Goal: Transaction & Acquisition: Purchase product/service

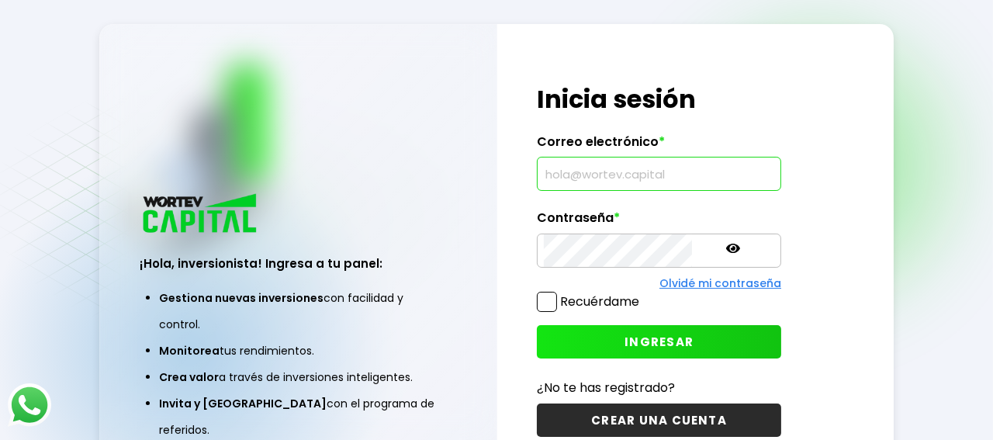
click at [558, 181] on input "text" at bounding box center [659, 173] width 230 height 33
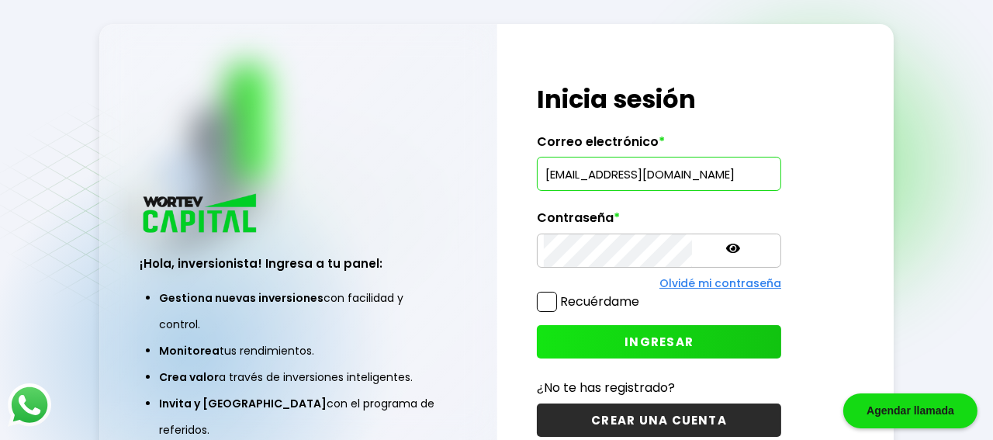
type input "[EMAIL_ADDRESS][DOMAIN_NAME]"
click at [572, 342] on button "INGRESAR" at bounding box center [659, 341] width 244 height 33
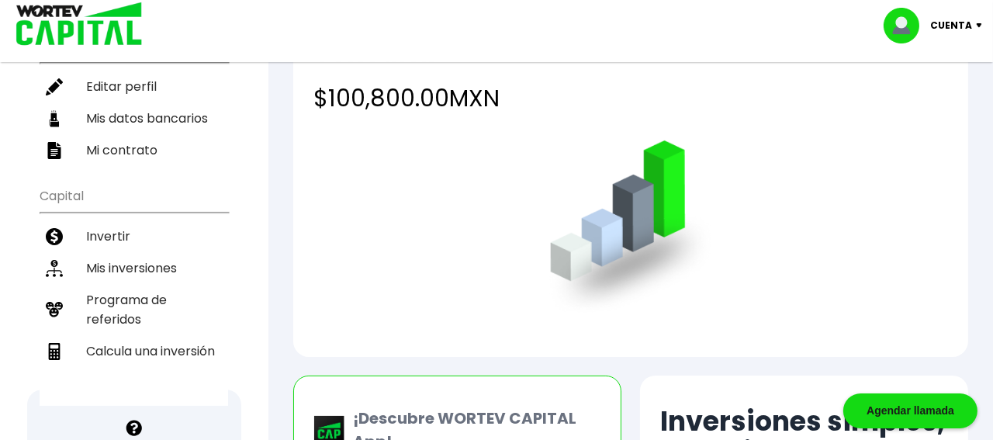
scroll to position [225, 0]
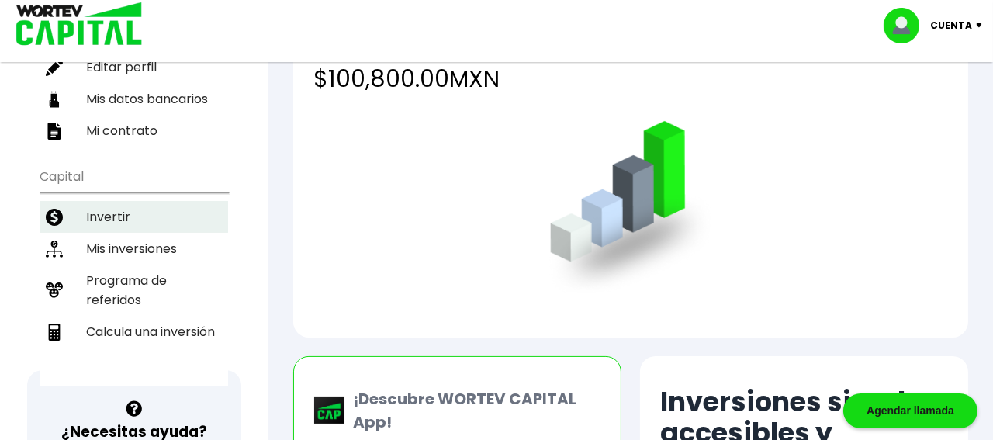
click at [85, 201] on li "Invertir" at bounding box center [134, 217] width 188 height 32
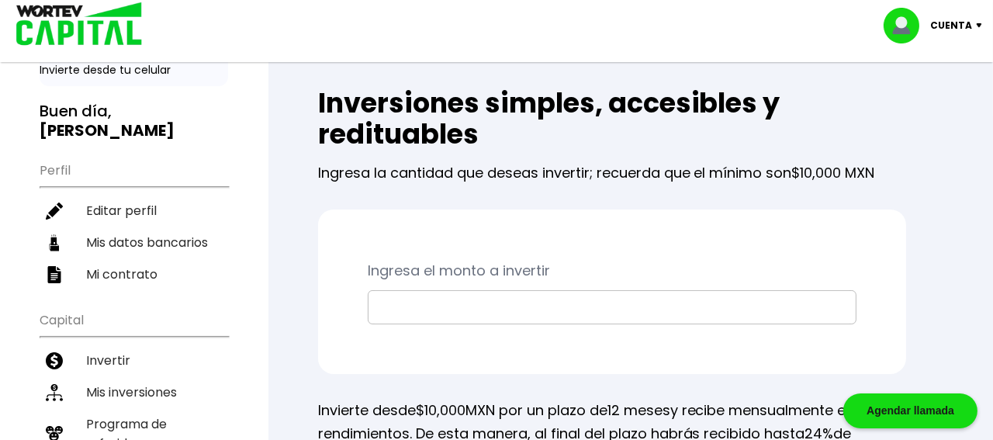
scroll to position [172, 0]
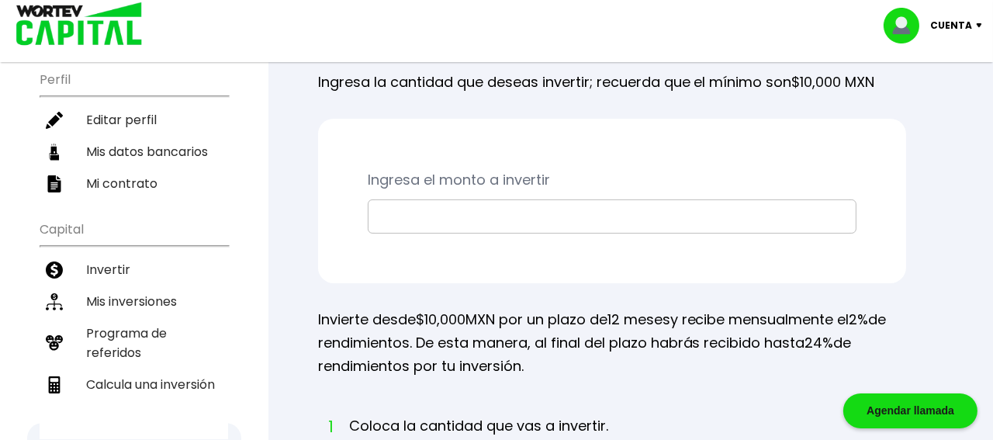
click at [457, 221] on input "text" at bounding box center [612, 216] width 475 height 33
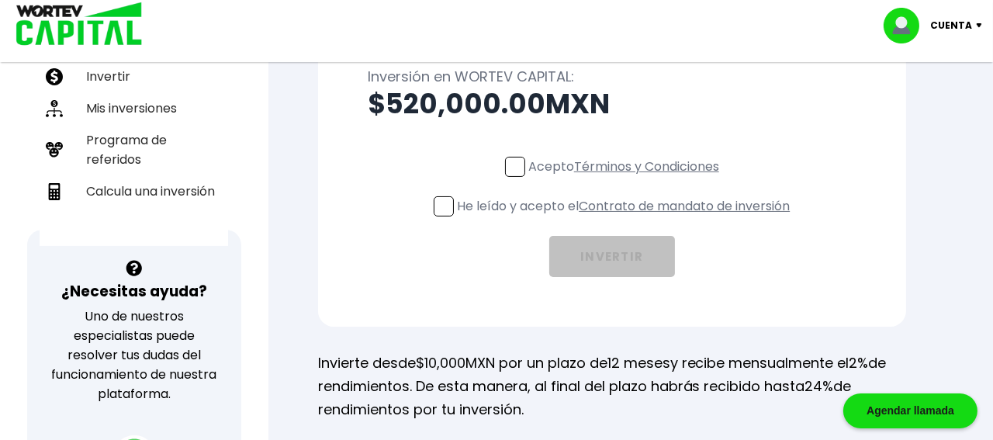
scroll to position [430, 0]
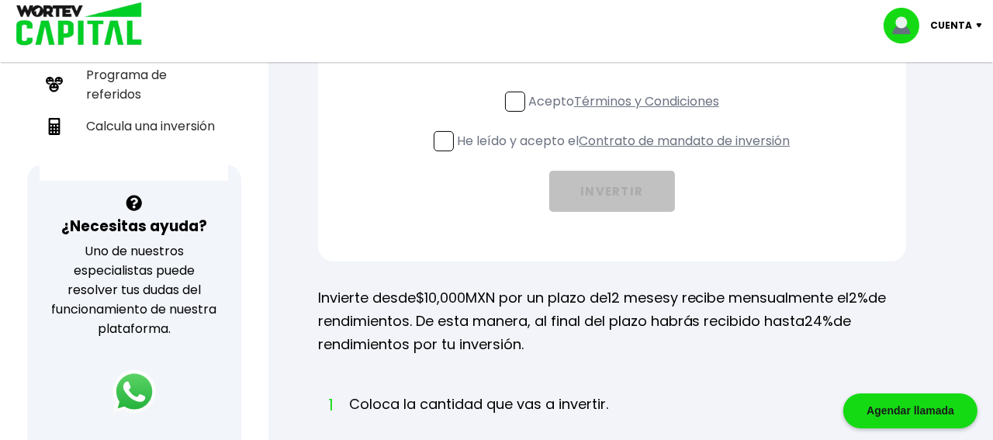
type input "$520,000"
click at [511, 101] on span at bounding box center [515, 102] width 20 height 20
click at [627, 113] on input "Acepto Términos y Condiciones" at bounding box center [627, 113] width 0 height 0
click at [446, 133] on span at bounding box center [444, 141] width 20 height 20
click at [627, 153] on input "He leído y acepto el Contrato de mandato de inversión" at bounding box center [627, 153] width 0 height 0
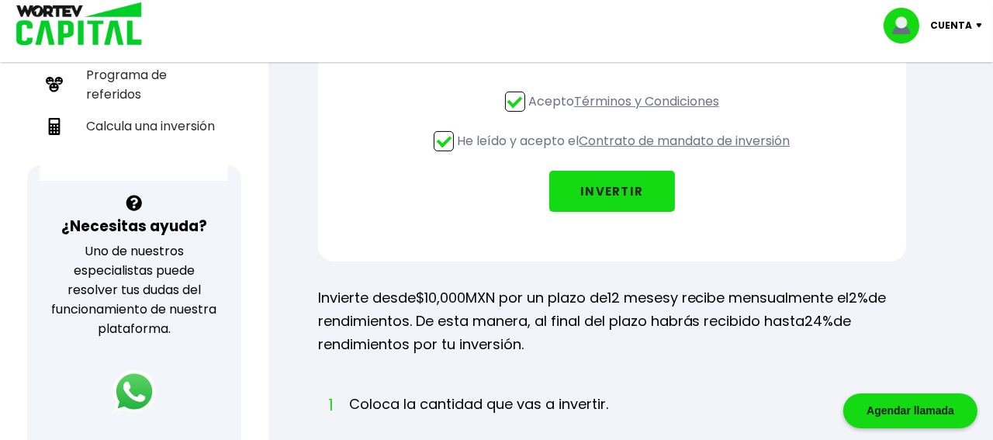
click at [603, 192] on button "INVERTIR" at bounding box center [612, 191] width 126 height 41
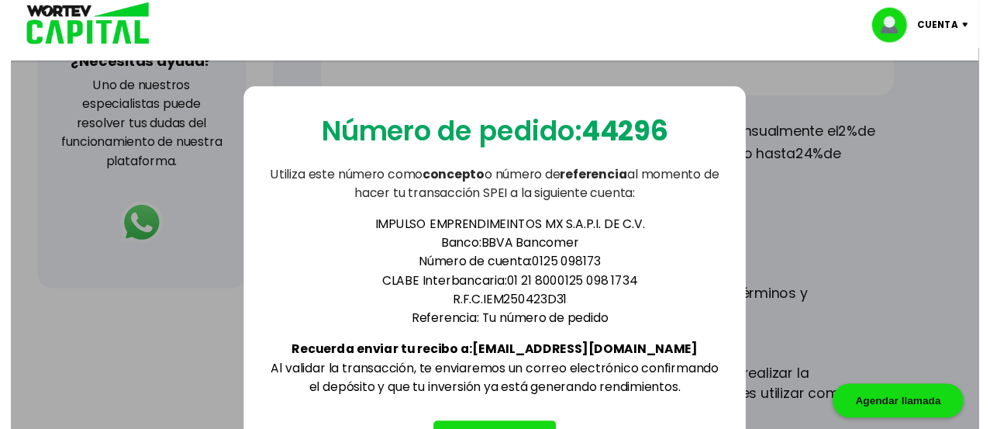
scroll to position [603, 0]
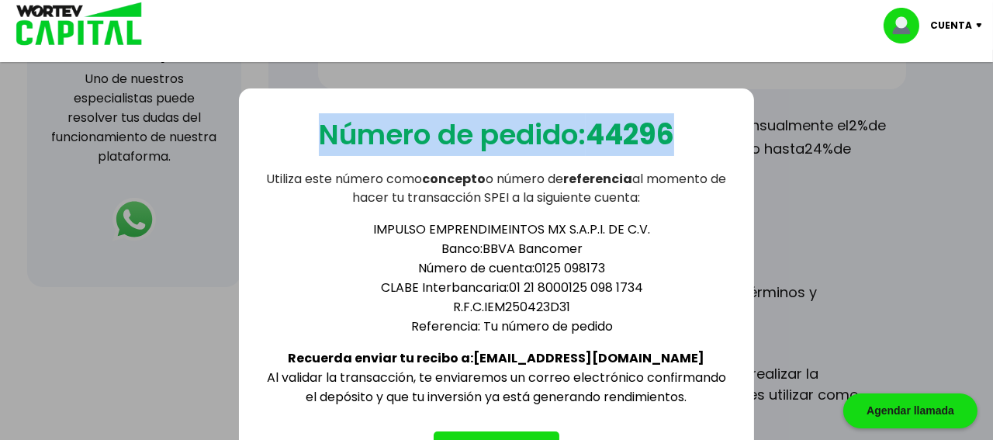
drag, startPoint x: 316, startPoint y: 133, endPoint x: 678, endPoint y: 126, distance: 361.4
click at [674, 126] on p "Número de pedido: 44296" at bounding box center [496, 134] width 355 height 43
copy p "Número de pedido: 44296"
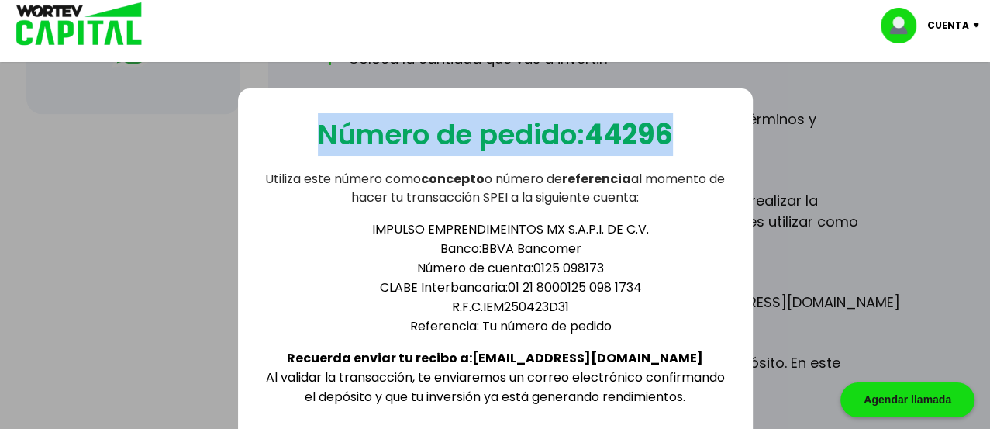
scroll to position [862, 0]
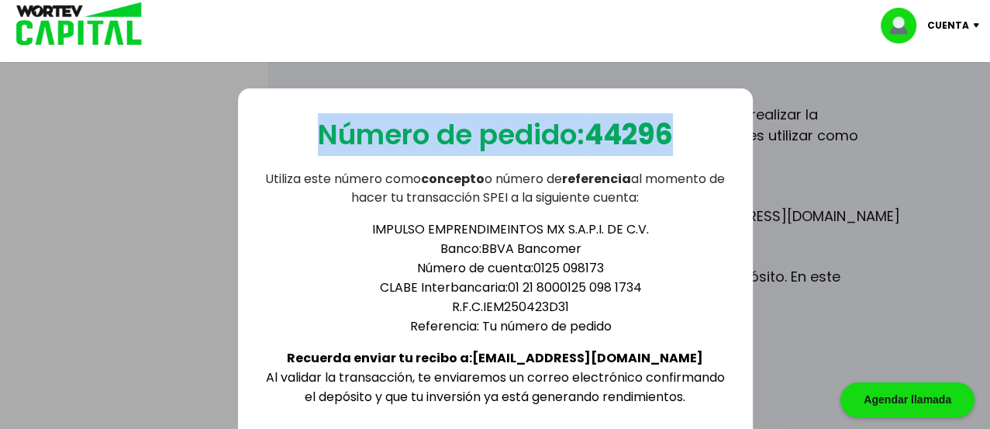
drag, startPoint x: 959, startPoint y: 3, endPoint x: 544, endPoint y: 160, distance: 442.8
click at [544, 160] on div "Número de pedido: 44296 Utiliza este número como concepto o número de referenci…" at bounding box center [495, 292] width 515 height 409
click at [326, 133] on p "Número de pedido: 44296" at bounding box center [495, 134] width 355 height 43
drag, startPoint x: 315, startPoint y: 128, endPoint x: 688, endPoint y: 122, distance: 373.1
click at [688, 122] on div "Número de pedido: 44296 Utiliza este número como concepto o número de referenci…" at bounding box center [495, 292] width 515 height 409
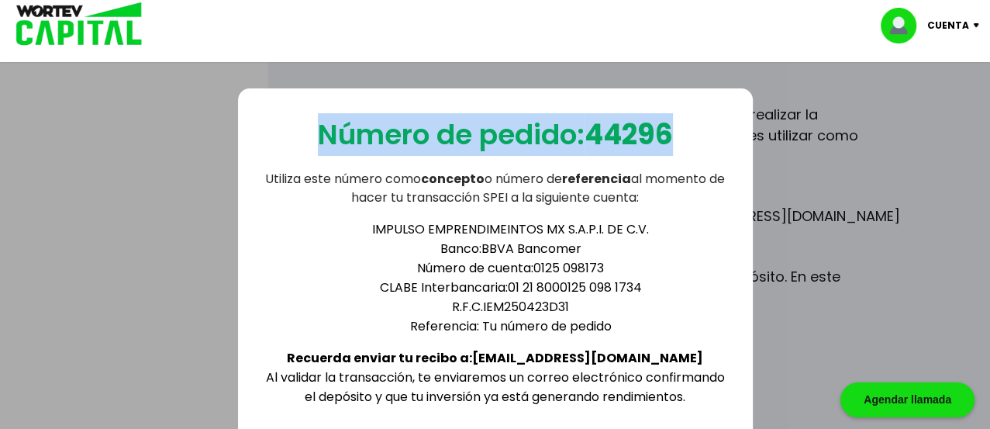
copy p "Número de pedido: 44296"
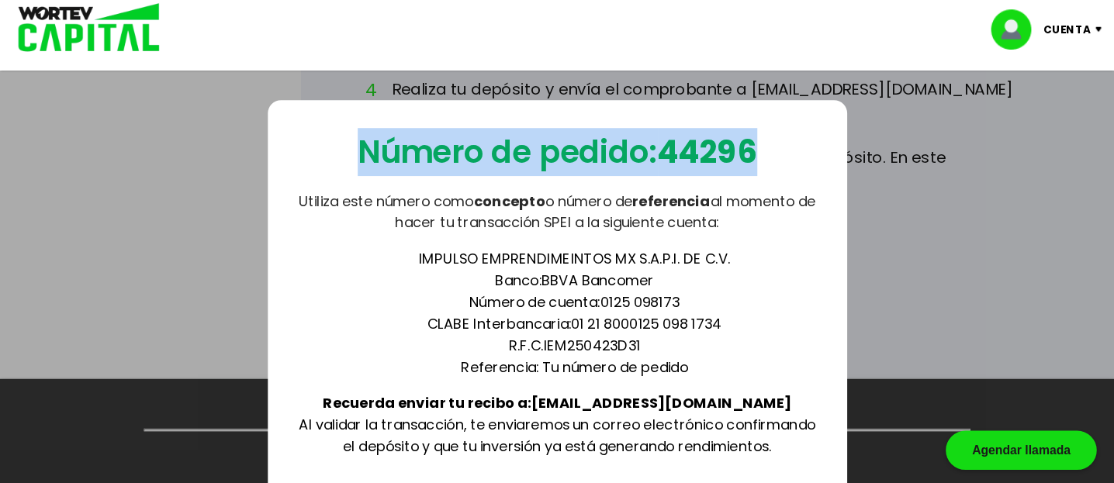
scroll to position [913, 0]
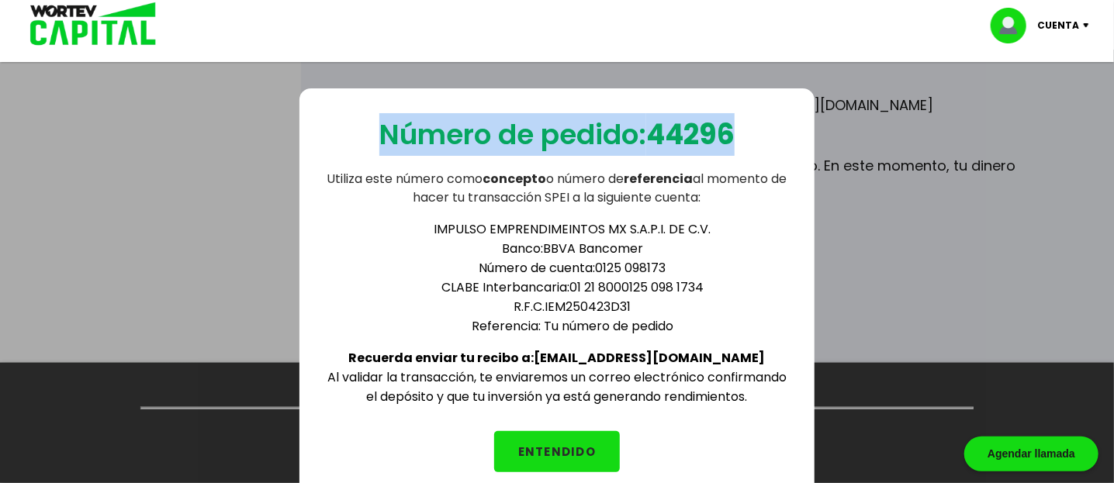
click at [554, 439] on button "ENTENDIDO" at bounding box center [557, 451] width 126 height 41
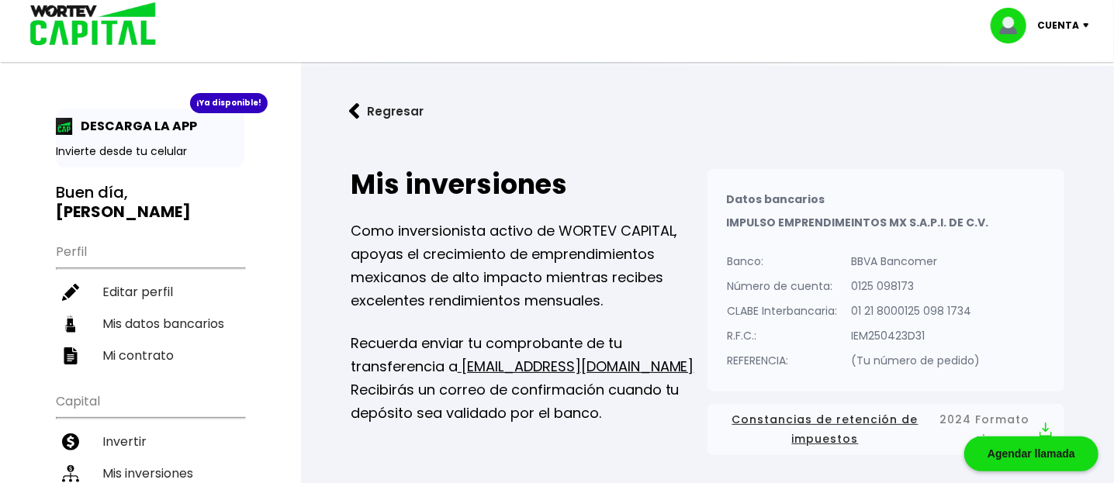
click at [1005, 26] on img at bounding box center [1089, 25] width 21 height 5
click at [1005, 107] on li "Cerrar sesión" at bounding box center [1041, 104] width 124 height 32
